Goal: Task Accomplishment & Management: Manage account settings

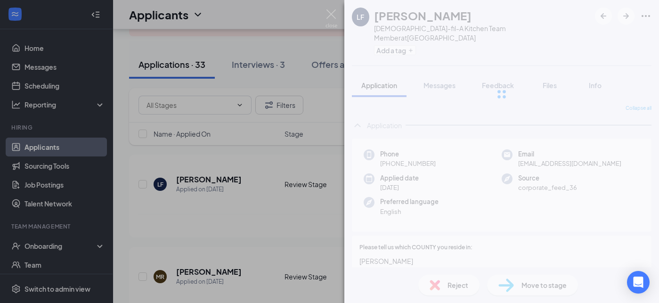
scroll to position [3138, 0]
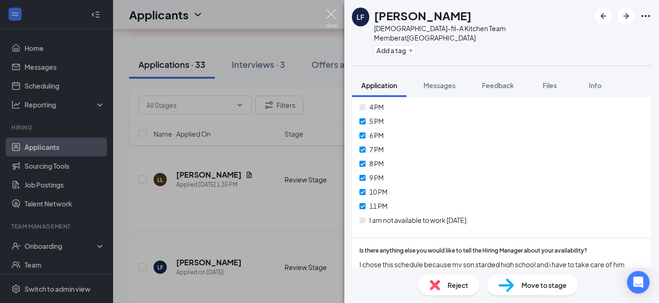
click at [332, 13] on img at bounding box center [332, 18] width 12 height 18
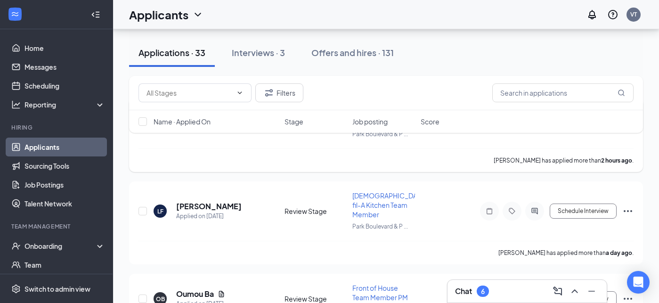
scroll to position [121, 0]
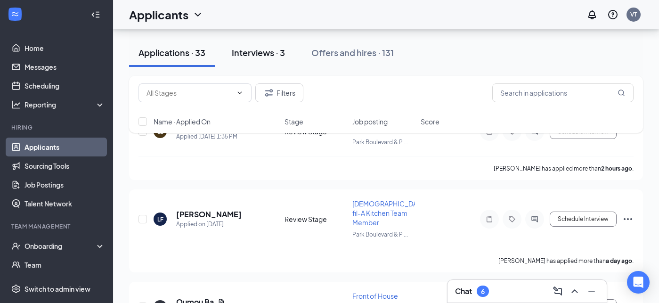
click at [266, 50] on div "Interviews · 3" at bounding box center [258, 53] width 53 height 12
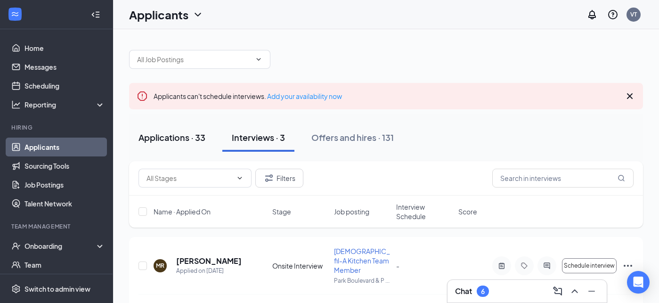
click at [178, 136] on div "Applications · 33" at bounding box center [172, 137] width 67 height 12
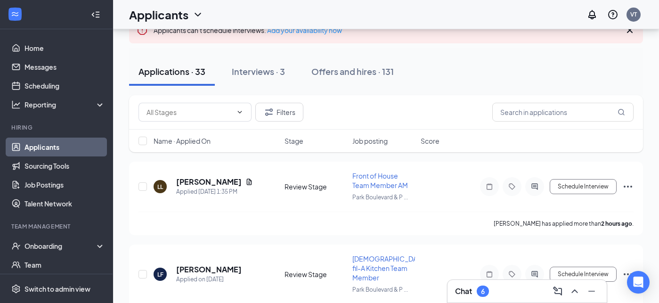
scroll to position [85, 0]
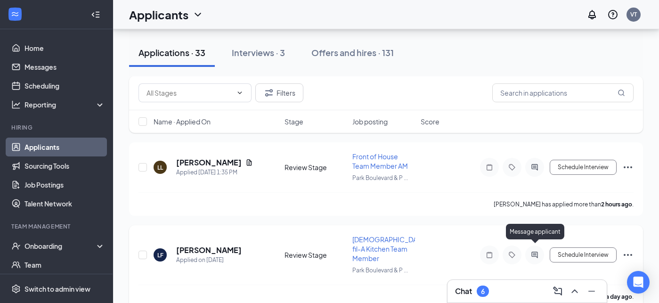
click at [535, 252] on icon "ActiveChat" at bounding box center [535, 255] width 6 height 6
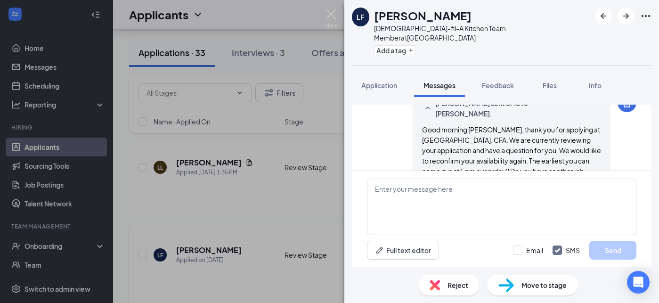
scroll to position [205, 0]
click at [332, 14] on img at bounding box center [332, 18] width 12 height 18
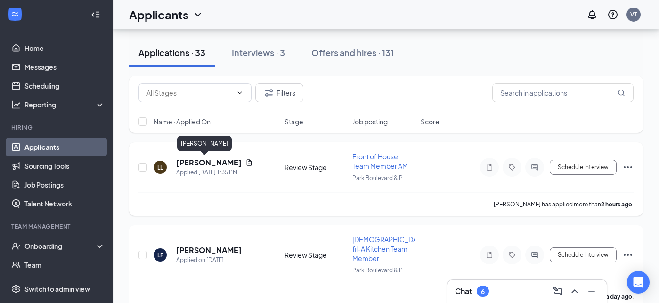
click at [187, 164] on h5 "[PERSON_NAME]" at bounding box center [209, 162] width 66 height 10
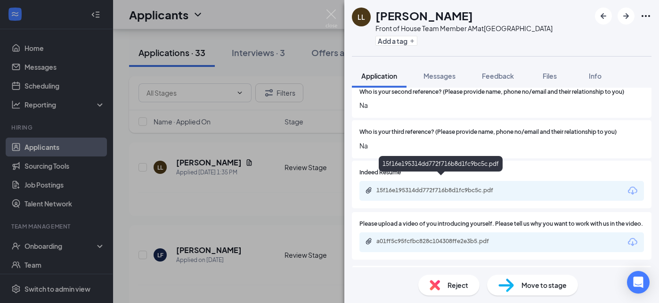
scroll to position [912, 0]
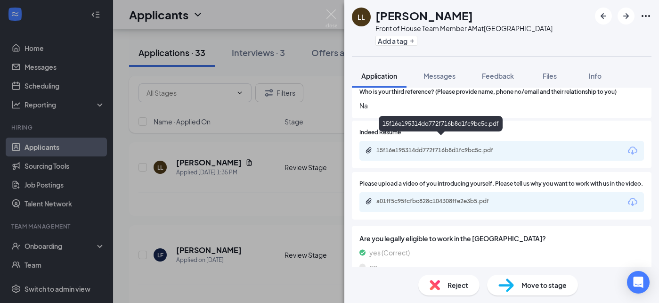
click at [441, 147] on div "15f16e195314dd772f716b8d1fc9bc5c.pdf" at bounding box center [443, 151] width 132 height 8
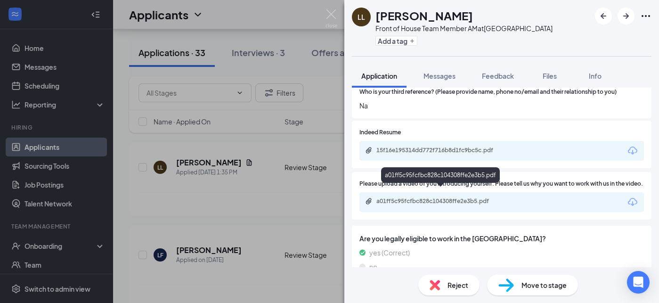
click at [408, 197] on div "a01ff5c95fcfbc828c104308ffe2e3b5.pdf" at bounding box center [443, 201] width 132 height 8
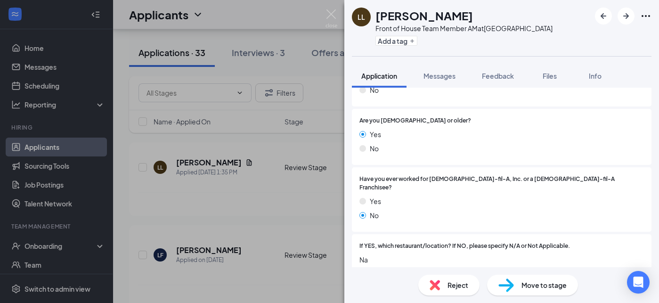
scroll to position [0, 0]
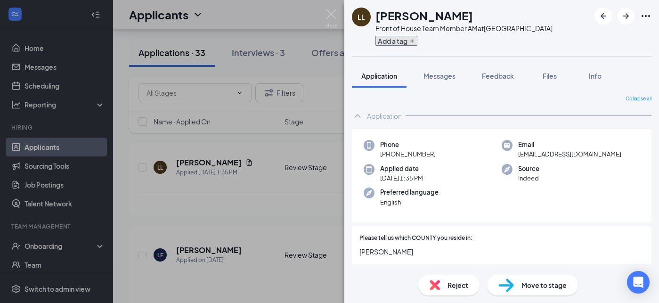
click at [400, 40] on button "Add a tag" at bounding box center [397, 41] width 42 height 10
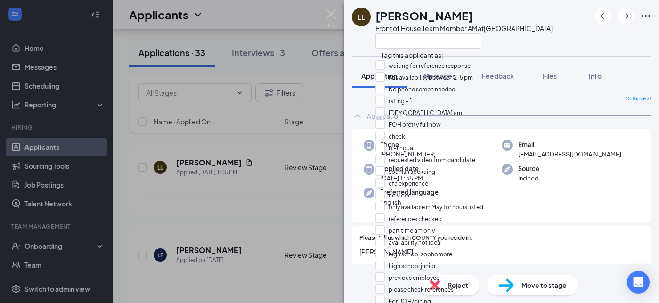
click at [278, 146] on div "LL [PERSON_NAME] Front of House Team Member AM at [GEOGRAPHIC_DATA] Application…" at bounding box center [329, 151] width 659 height 303
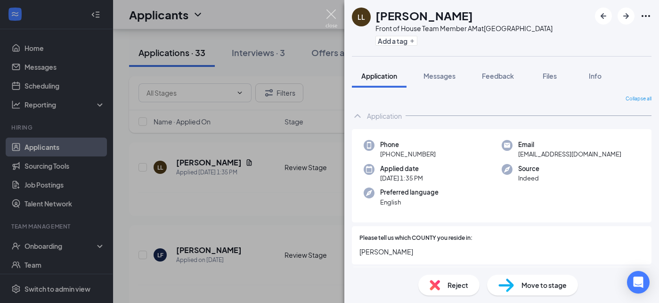
click at [329, 11] on img at bounding box center [332, 18] width 12 height 18
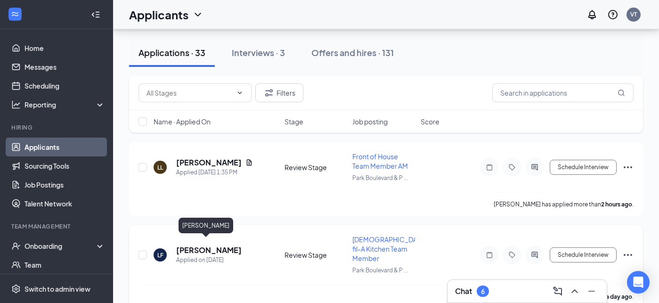
click at [210, 246] on h5 "[PERSON_NAME]" at bounding box center [209, 250] width 66 height 10
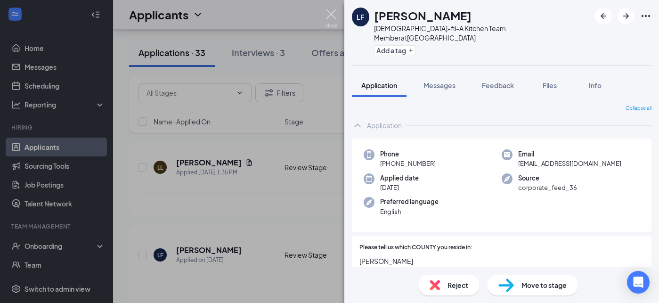
click at [332, 14] on img at bounding box center [332, 18] width 12 height 18
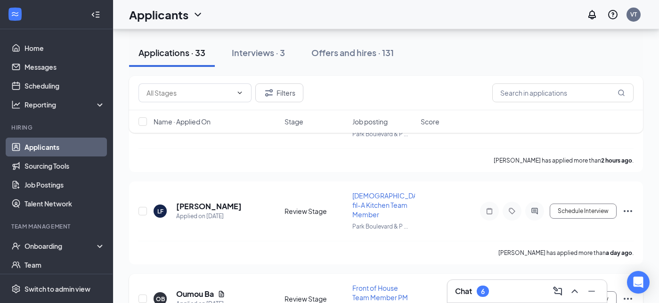
scroll to position [127, 0]
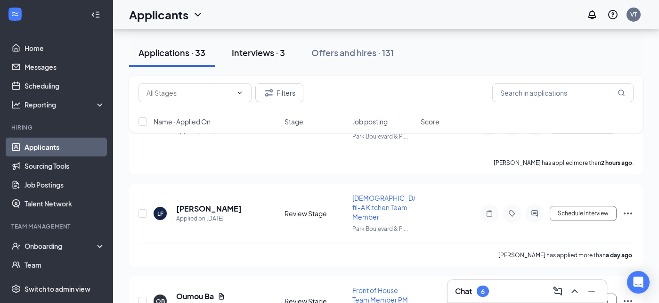
click at [267, 48] on div "Interviews · 3" at bounding box center [258, 53] width 53 height 12
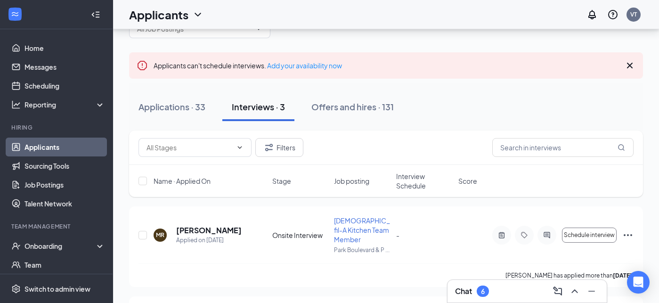
scroll to position [34, 0]
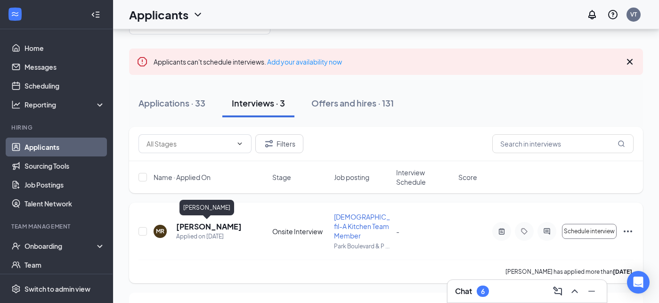
click at [200, 228] on h5 "[PERSON_NAME]" at bounding box center [209, 227] width 66 height 10
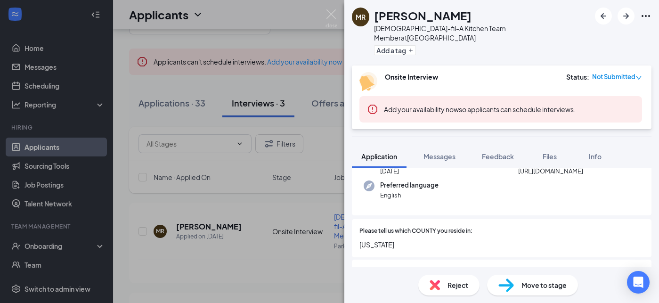
scroll to position [93, 0]
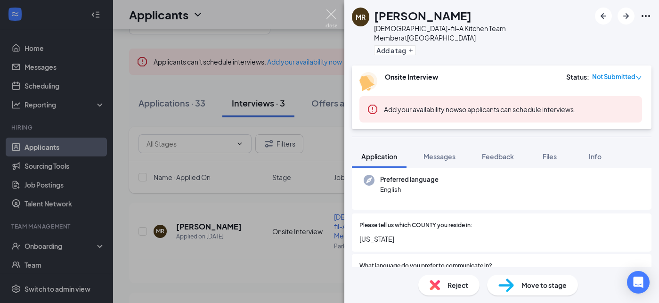
click at [334, 16] on img at bounding box center [332, 18] width 12 height 18
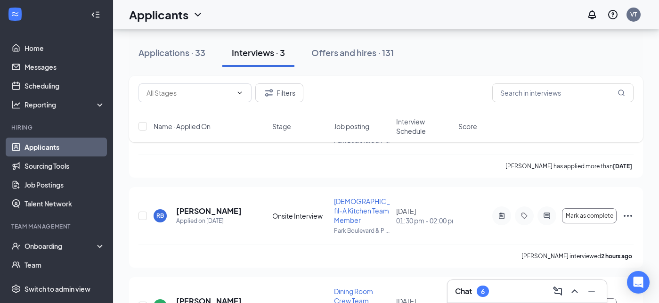
scroll to position [145, 0]
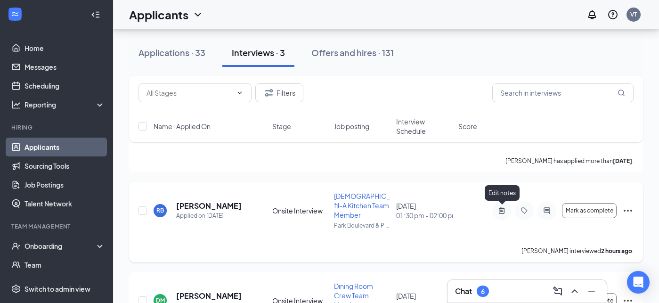
click at [502, 210] on icon "ActiveNote" at bounding box center [501, 211] width 11 height 8
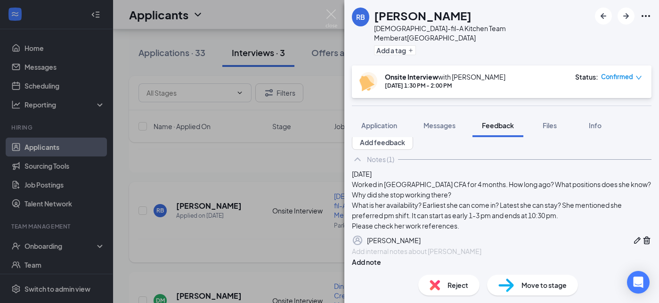
scroll to position [87, 0]
click at [330, 16] on img at bounding box center [332, 18] width 12 height 18
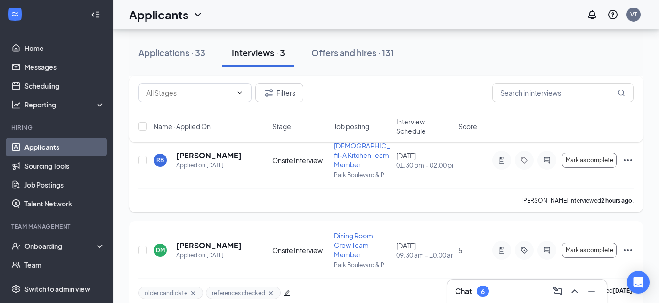
scroll to position [211, 0]
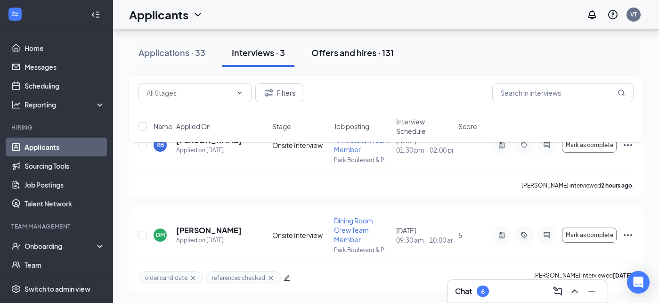
click at [368, 53] on div "Offers and hires · 131" at bounding box center [353, 53] width 82 height 12
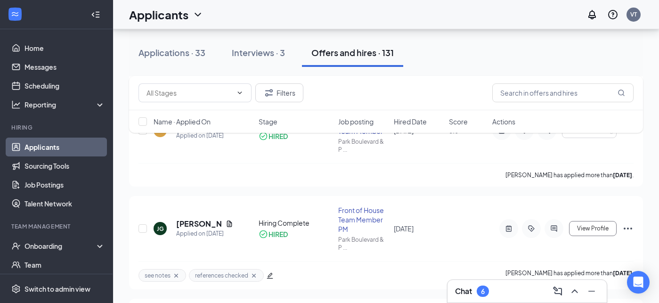
scroll to position [2835, 0]
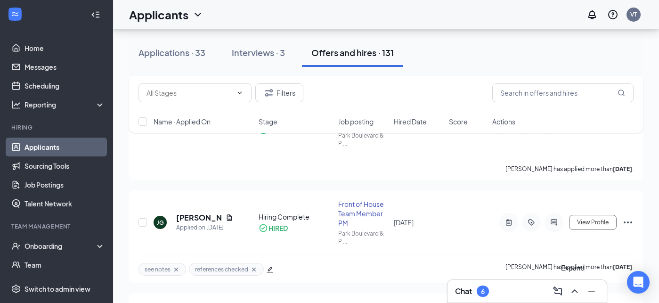
click at [577, 288] on icon "ChevronUp" at bounding box center [574, 291] width 11 height 11
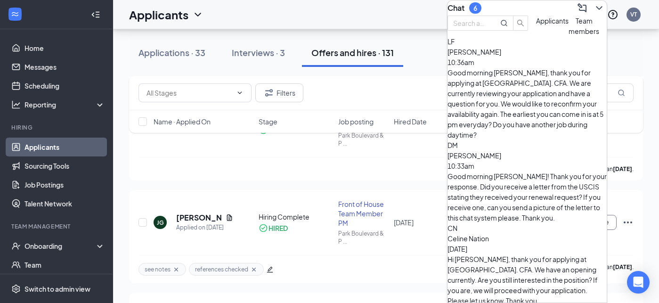
click at [569, 35] on span "Team members" at bounding box center [584, 25] width 31 height 19
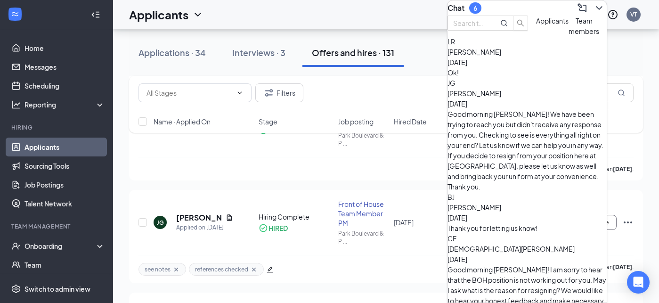
click at [594, 14] on icon "ChevronDown" at bounding box center [599, 7] width 11 height 11
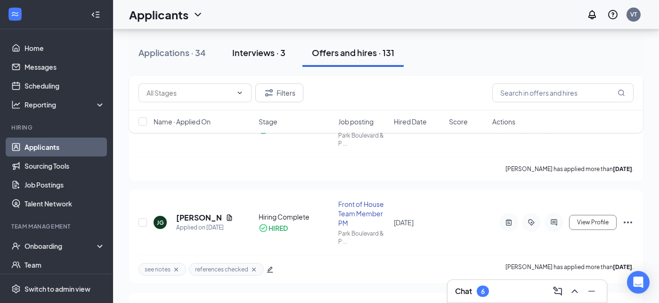
click at [271, 52] on div "Interviews · 3" at bounding box center [258, 53] width 53 height 12
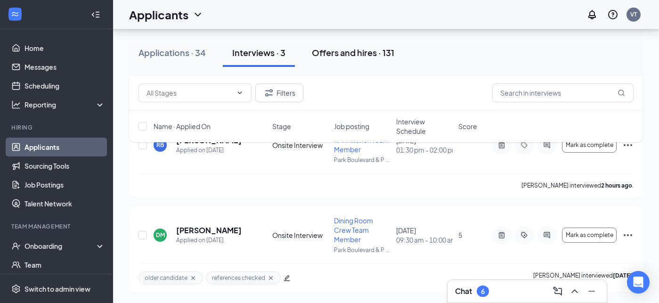
scroll to position [209, 0]
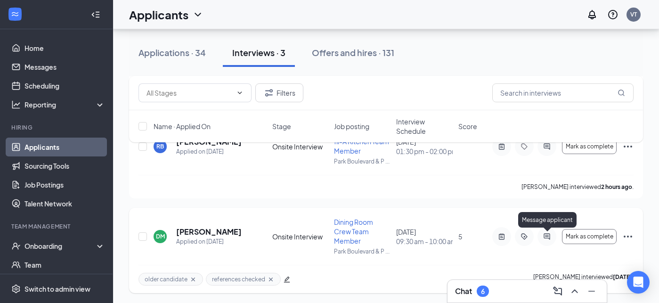
click at [545, 235] on icon "ActiveChat" at bounding box center [547, 237] width 11 height 8
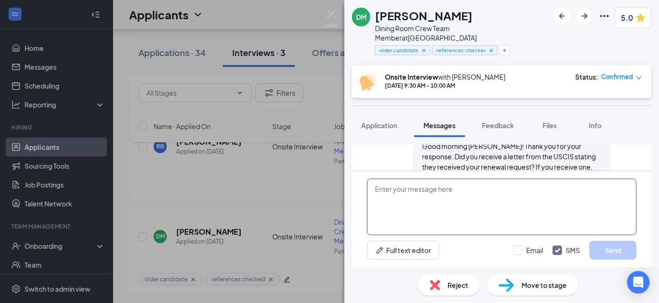
scroll to position [633, 0]
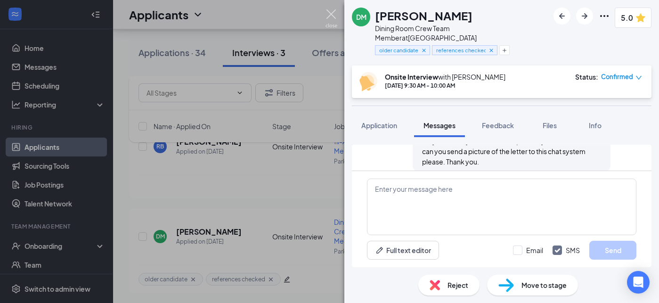
click at [330, 10] on img at bounding box center [332, 18] width 12 height 18
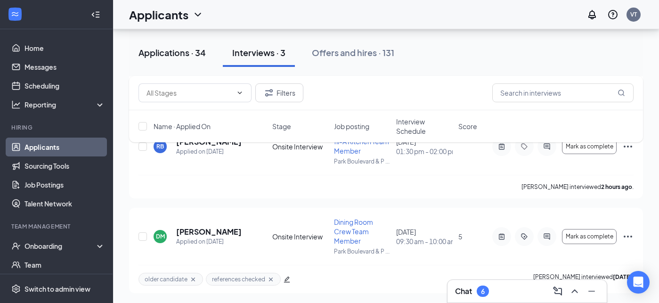
click at [182, 52] on div "Applications · 34" at bounding box center [172, 53] width 67 height 12
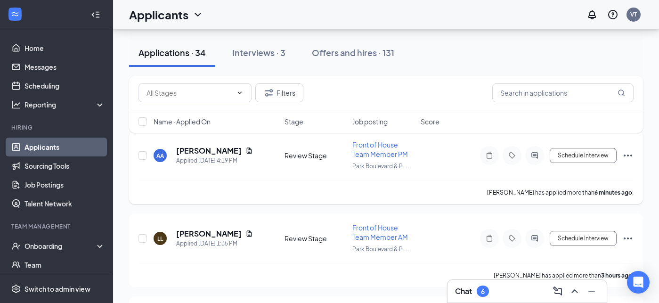
scroll to position [96, 0]
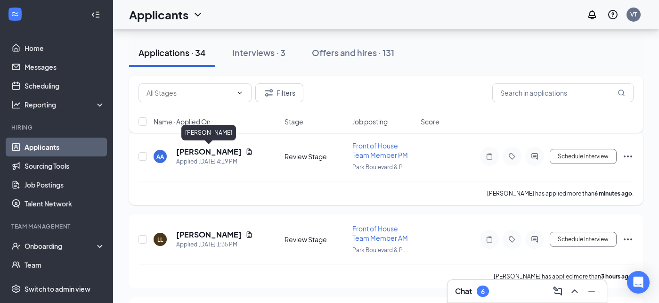
click at [225, 150] on h5 "[PERSON_NAME]" at bounding box center [209, 152] width 66 height 10
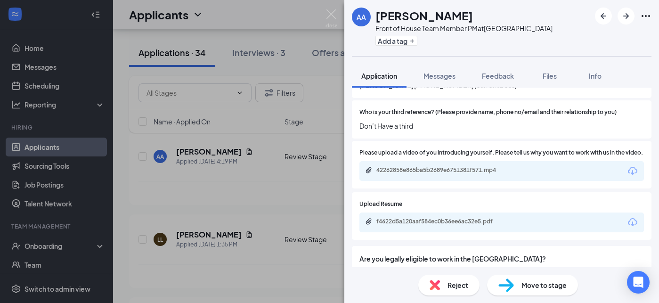
scroll to position [975, 0]
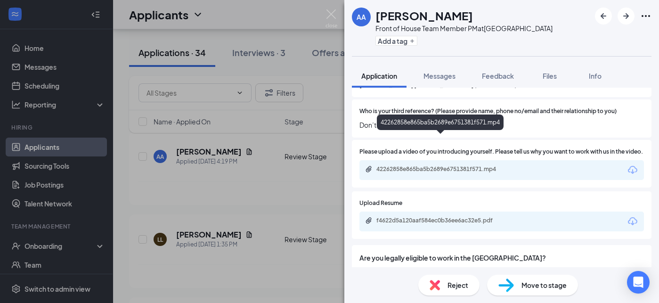
click at [479, 165] on div "42262858e865ba5b2689e6751381f571.mp4" at bounding box center [443, 169] width 132 height 8
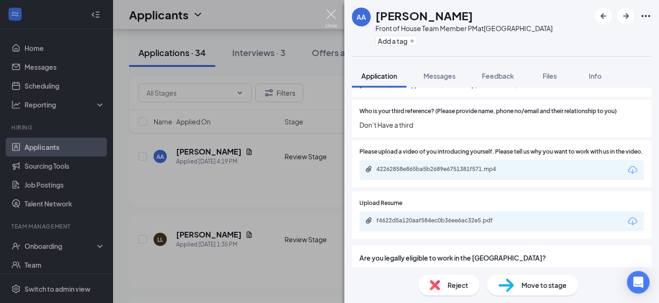
click at [333, 14] on img at bounding box center [332, 18] width 12 height 18
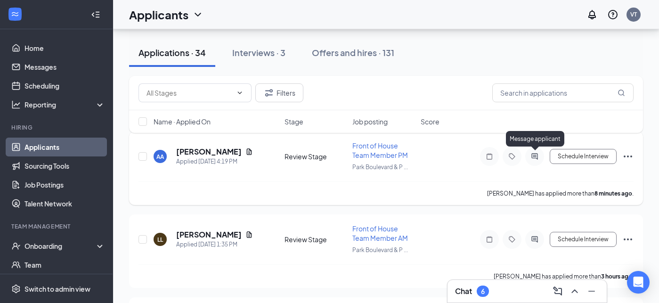
click at [535, 156] on icon "ActiveChat" at bounding box center [535, 156] width 6 height 6
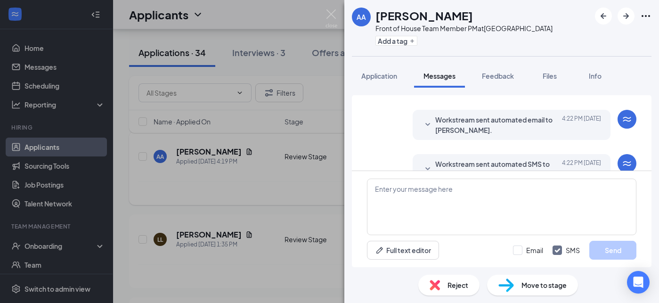
scroll to position [112, 0]
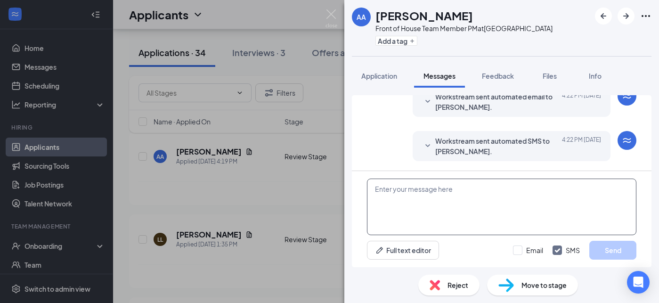
click at [488, 204] on textarea at bounding box center [502, 207] width 270 height 57
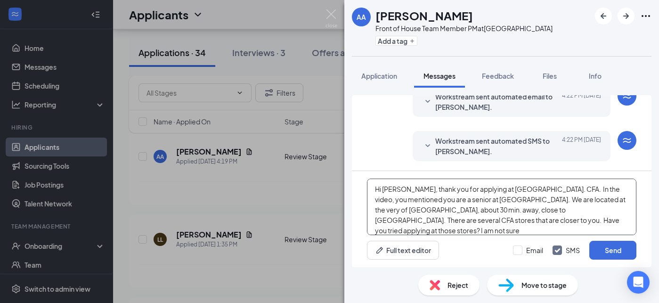
click at [500, 207] on textarea "Hi [PERSON_NAME], thank you for applying at [GEOGRAPHIC_DATA]. CFA. In the vide…" at bounding box center [502, 207] width 270 height 57
click at [487, 233] on textarea "Hi [PERSON_NAME], thank you for applying at [GEOGRAPHIC_DATA]. CFA. In the vide…" at bounding box center [502, 207] width 270 height 57
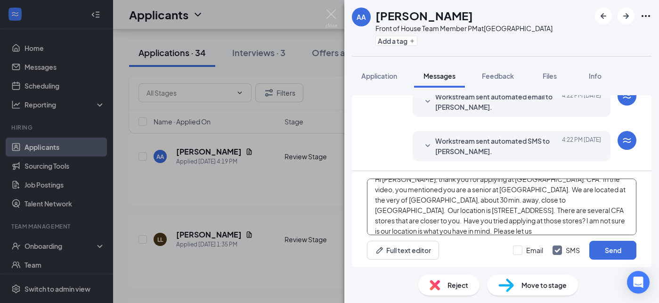
scroll to position [6, 0]
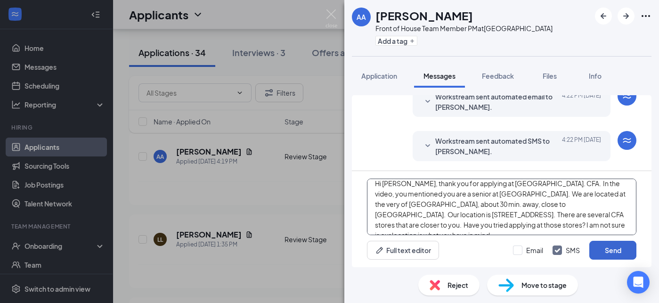
type textarea "Hi [PERSON_NAME], thank you for applying at [GEOGRAPHIC_DATA]. CFA. In the vide…"
click at [612, 251] on button "Send" at bounding box center [613, 250] width 47 height 19
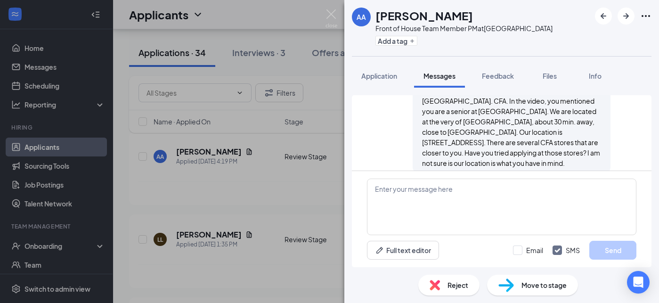
scroll to position [235, 0]
click at [332, 13] on img at bounding box center [332, 18] width 12 height 18
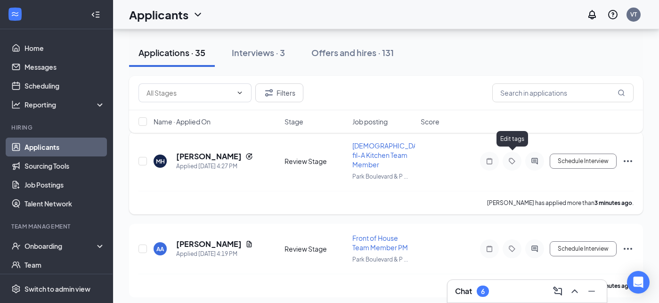
click at [514, 157] on icon "Tag" at bounding box center [512, 161] width 11 height 8
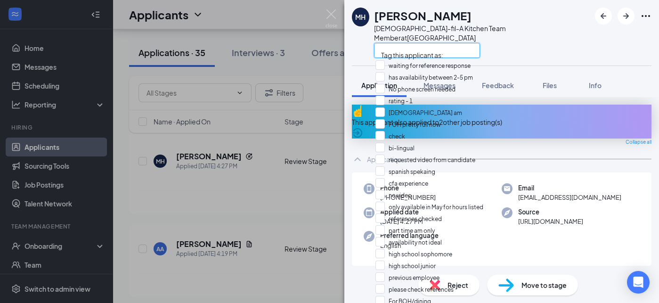
click at [406, 43] on input "text" at bounding box center [427, 50] width 106 height 15
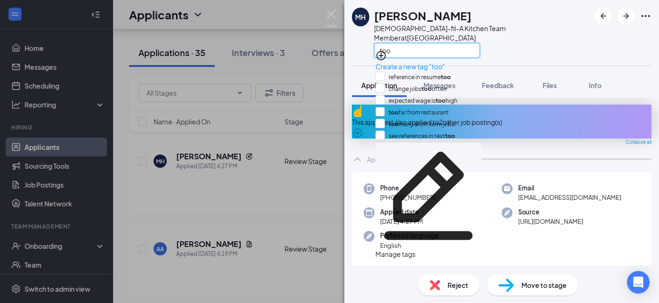
type input "too"
click at [386, 115] on input "too far from restaurant" at bounding box center [413, 112] width 74 height 10
checkbox input "true"
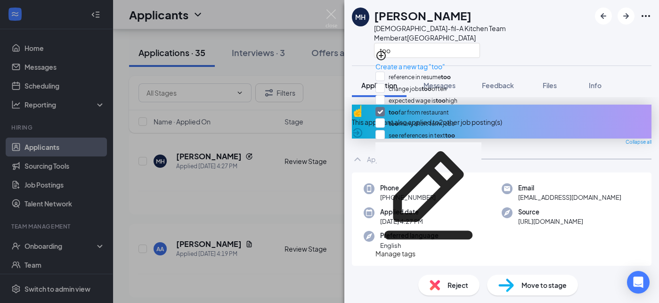
click at [311, 108] on div "MH [PERSON_NAME][DEMOGRAPHIC_DATA]-fil-A Kitchen Team Member at [GEOGRAPHIC_DAT…" at bounding box center [329, 151] width 659 height 303
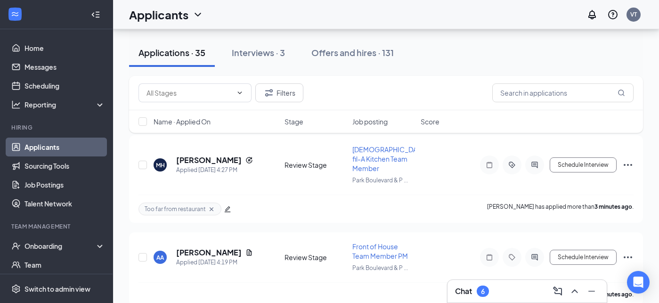
scroll to position [90, 0]
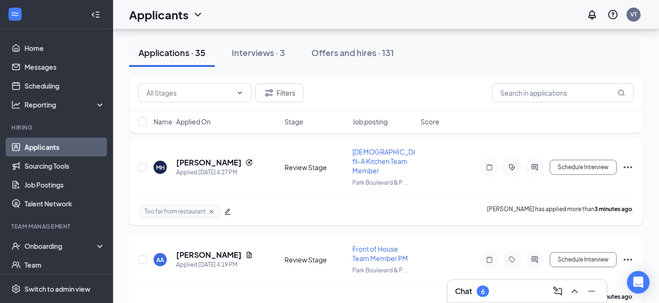
click at [210, 208] on icon "Cross" at bounding box center [212, 212] width 8 height 8
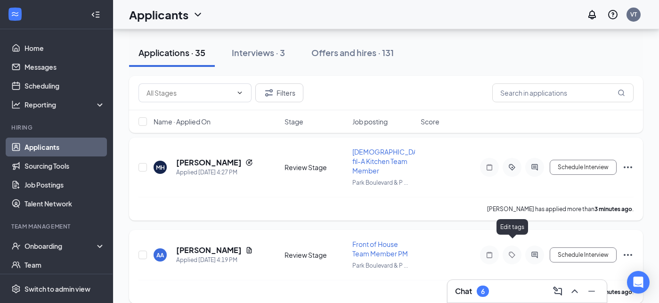
click at [514, 251] on icon "Tag" at bounding box center [512, 255] width 11 height 8
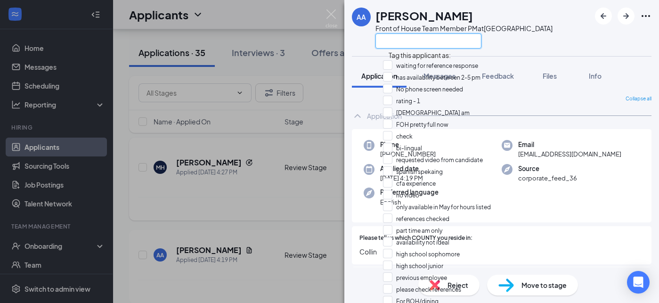
click at [410, 39] on input "text" at bounding box center [429, 40] width 106 height 15
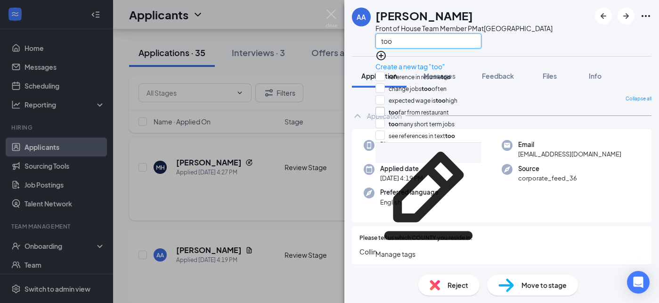
type input "too"
click at [386, 112] on input "too far from restaurant" at bounding box center [413, 112] width 74 height 10
checkbox input "true"
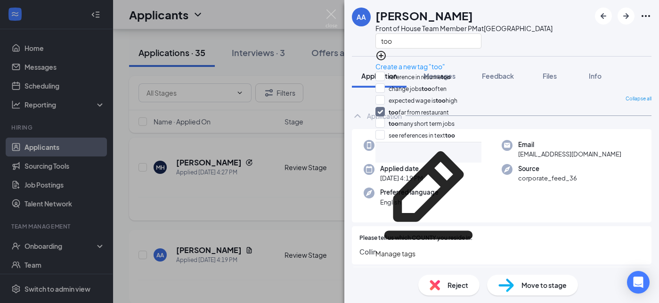
click at [314, 102] on div "AA [PERSON_NAME] Front of House Team Member PM at [GEOGRAPHIC_DATA] too Applica…" at bounding box center [329, 151] width 659 height 303
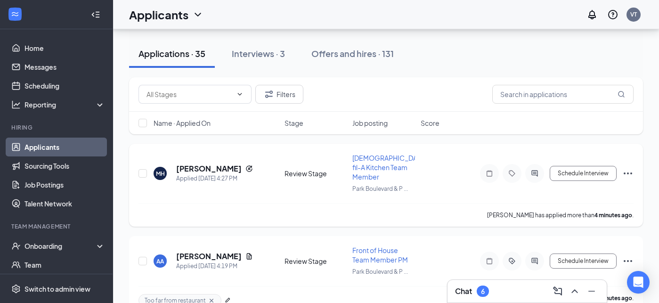
scroll to position [67, 0]
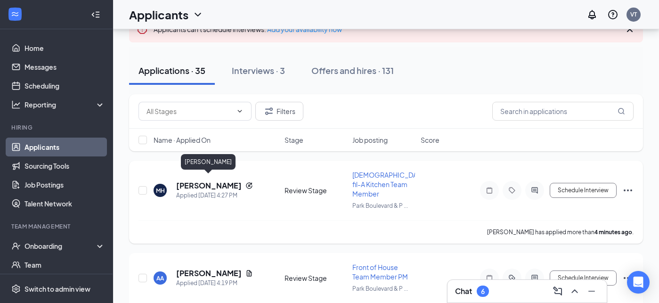
click at [212, 181] on h5 "[PERSON_NAME]" at bounding box center [209, 186] width 66 height 10
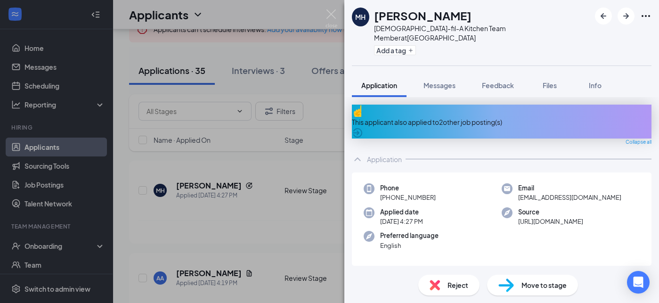
click at [498, 105] on div "This applicant also applied to 2 other job posting(s)" at bounding box center [502, 122] width 300 height 34
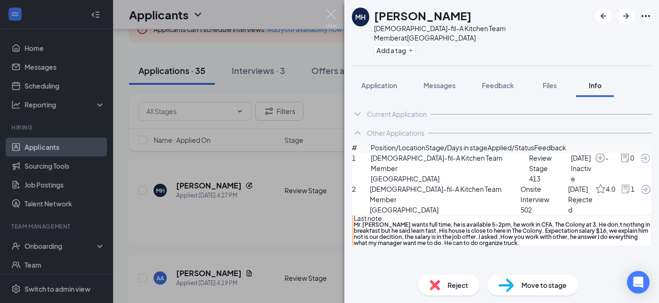
scroll to position [27, 0]
click at [621, 184] on img at bounding box center [626, 189] width 10 height 10
click at [641, 195] on icon "ArrowCircle" at bounding box center [646, 189] width 11 height 11
